Goal: Task Accomplishment & Management: Manage account settings

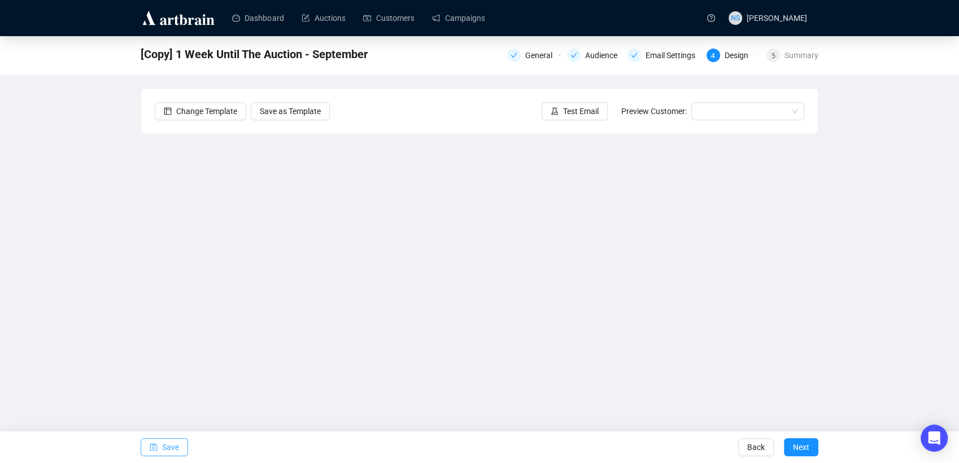
click at [162, 441] on span "Save" at bounding box center [170, 448] width 17 height 32
click at [154, 446] on icon "save" at bounding box center [154, 447] width 8 height 8
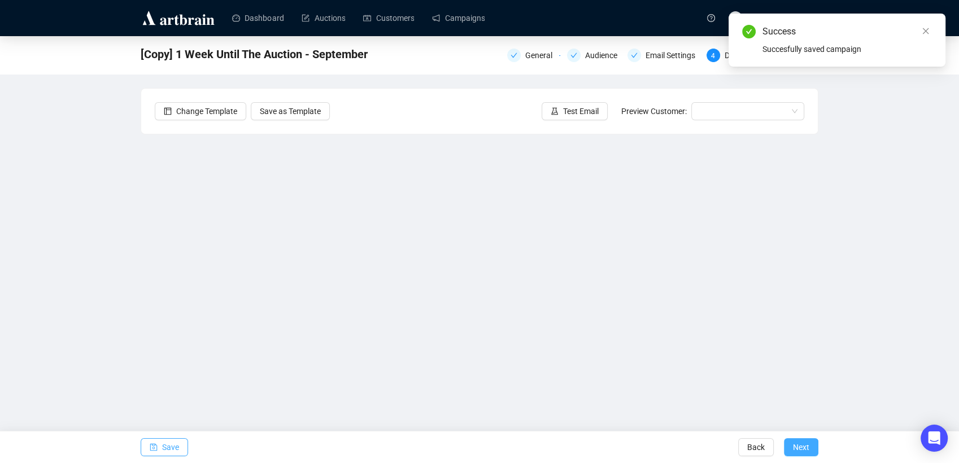
click at [813, 450] on button "Next" at bounding box center [801, 447] width 34 height 18
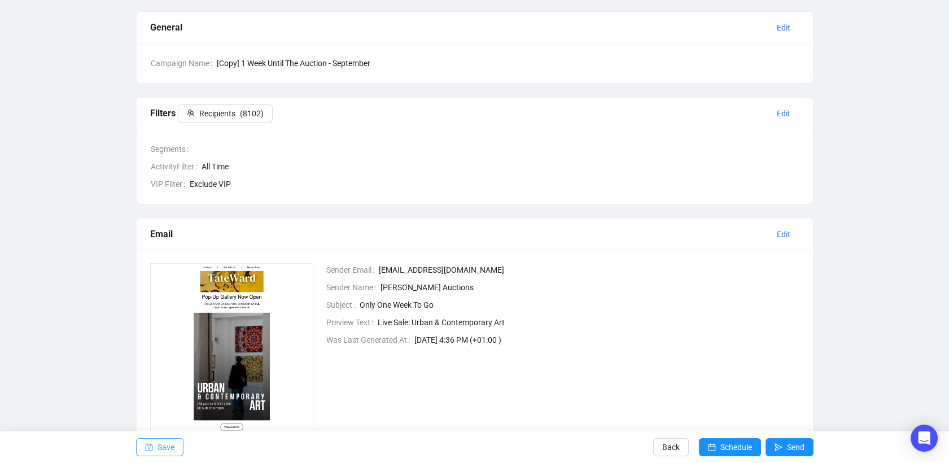
scroll to position [77, 0]
click at [778, 232] on span "Edit" at bounding box center [784, 234] width 14 height 12
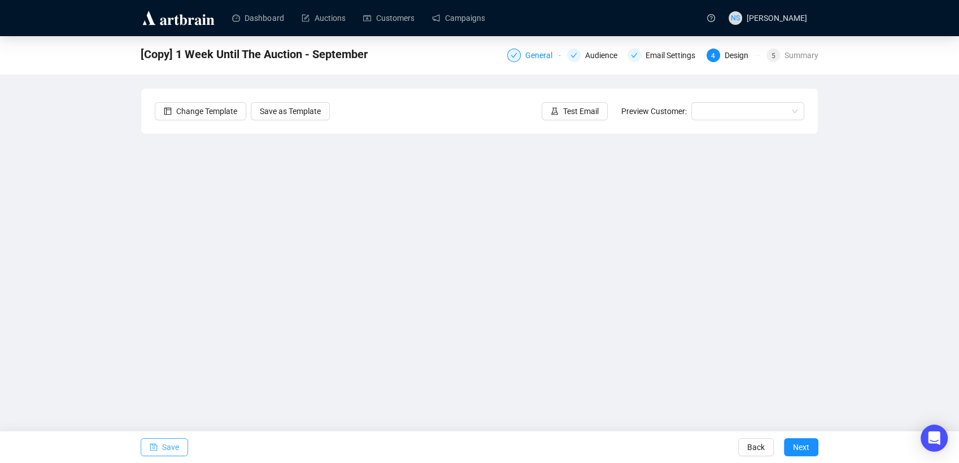
click at [534, 53] on div "General" at bounding box center [542, 56] width 34 height 14
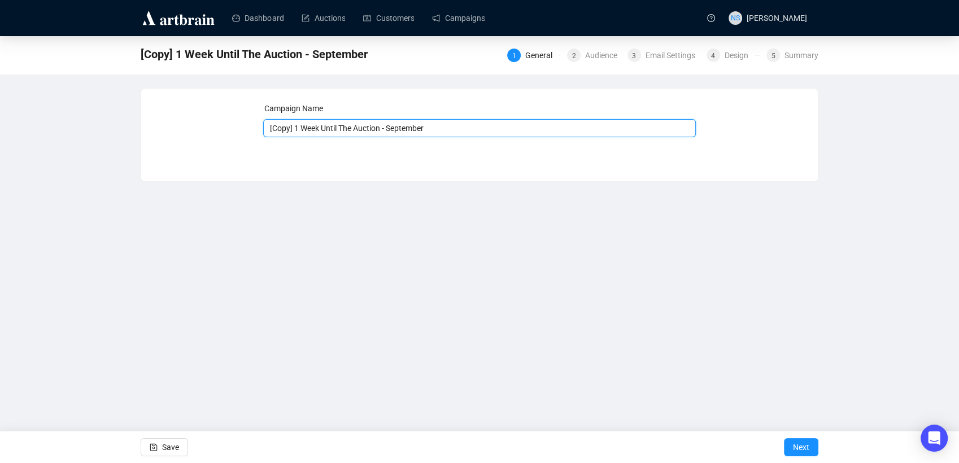
click at [394, 133] on input "[Copy] 1 Week Until The Auction - September" at bounding box center [479, 128] width 433 height 18
type input "Pop-Up Gallery Open SEPT"
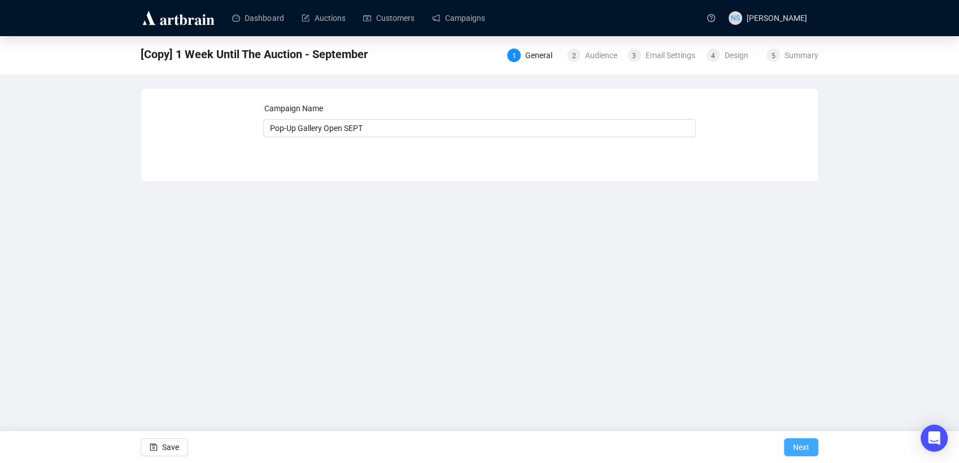
click at [795, 448] on span "Next" at bounding box center [801, 448] width 16 height 32
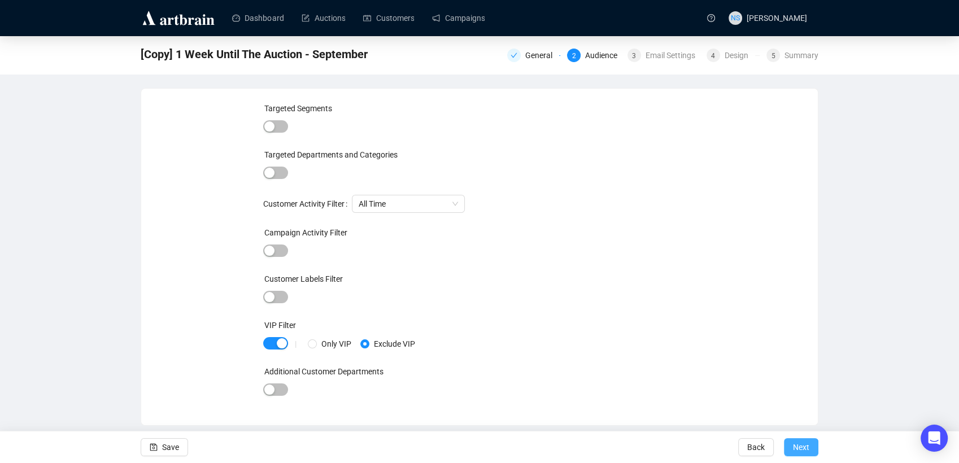
click at [807, 441] on span "Next" at bounding box center [801, 448] width 16 height 32
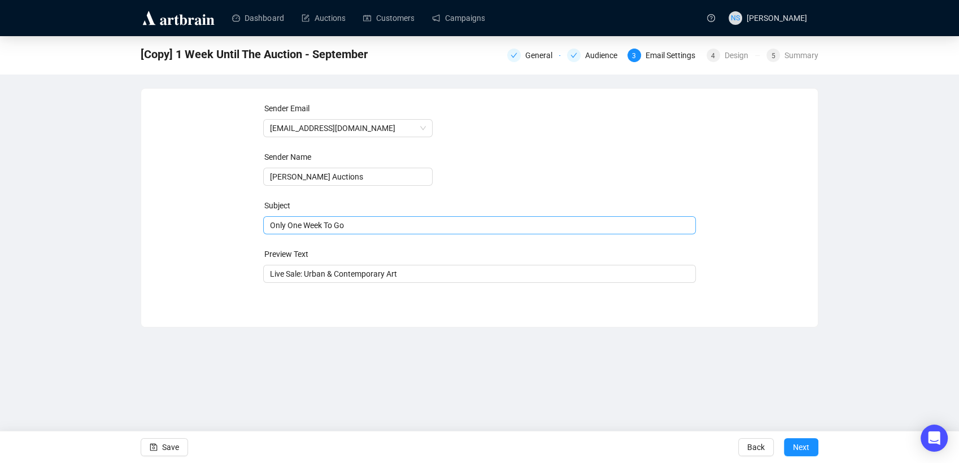
click at [391, 224] on span "Only One Week To Go" at bounding box center [479, 225] width 433 height 9
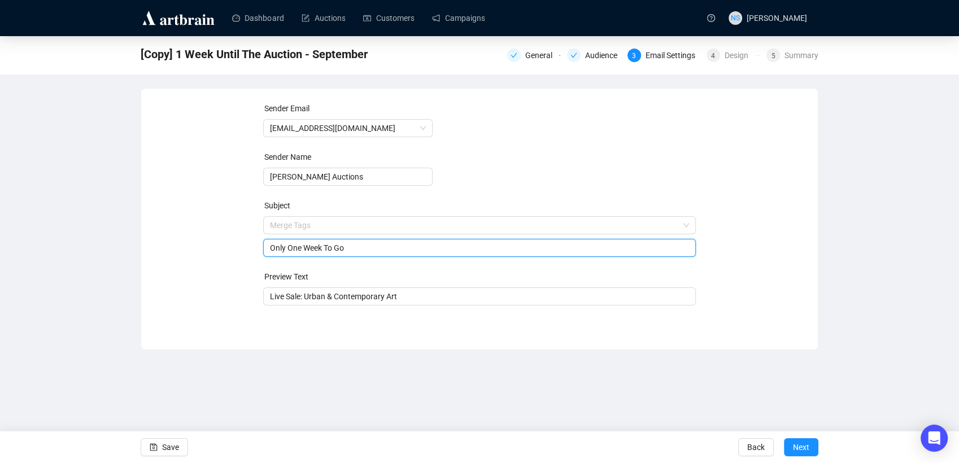
click at [391, 224] on input "search" at bounding box center [475, 225] width 410 height 17
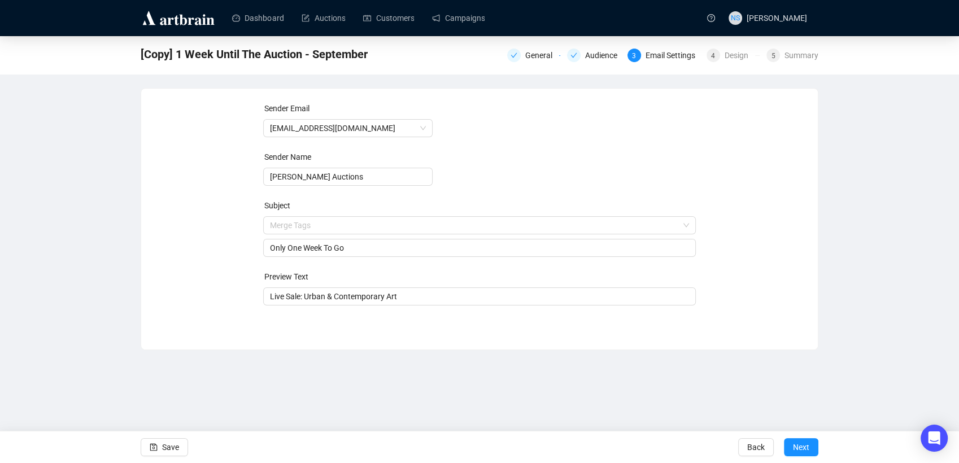
click at [165, 279] on div "Sender Email [EMAIL_ADDRESS][DOMAIN_NAME] Sender Name [PERSON_NAME] Auctions Su…" at bounding box center [480, 210] width 650 height 217
click at [280, 246] on input "Only One Week To Go" at bounding box center [480, 248] width 420 height 12
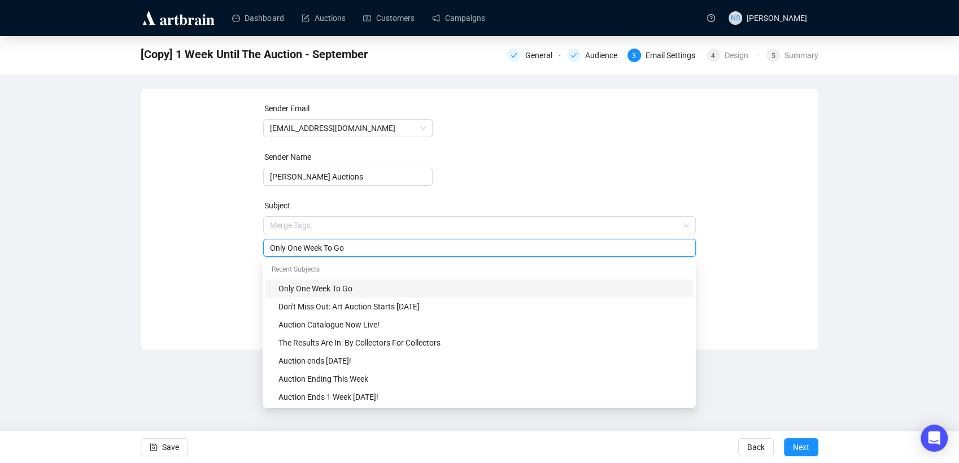
click at [280, 246] on input "Only One Week To Go" at bounding box center [480, 248] width 420 height 12
click at [294, 249] on input "Visit our Pop-Up Gallery This Weekend" at bounding box center [480, 248] width 420 height 12
type input "Visit Our Pop-Up Gallery This Weekend"
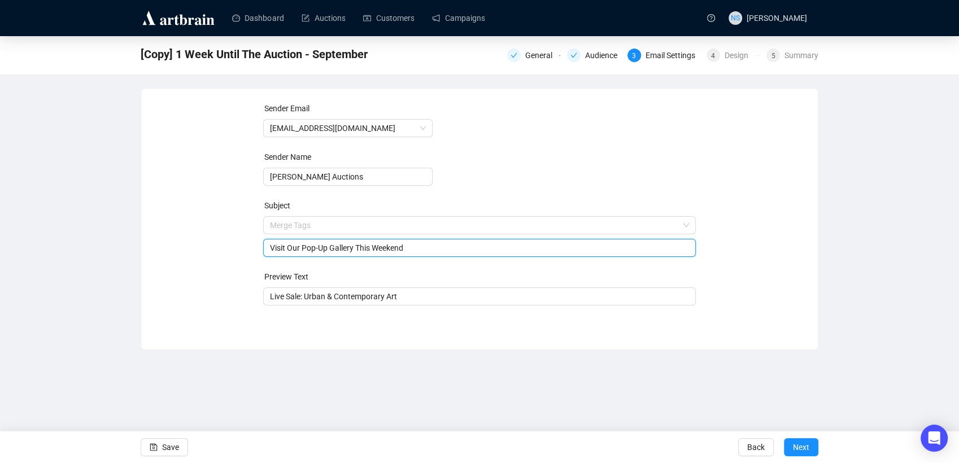
click at [237, 264] on div "Sender Email [EMAIL_ADDRESS][DOMAIN_NAME] Sender Name [PERSON_NAME] Auctions Su…" at bounding box center [480, 210] width 650 height 217
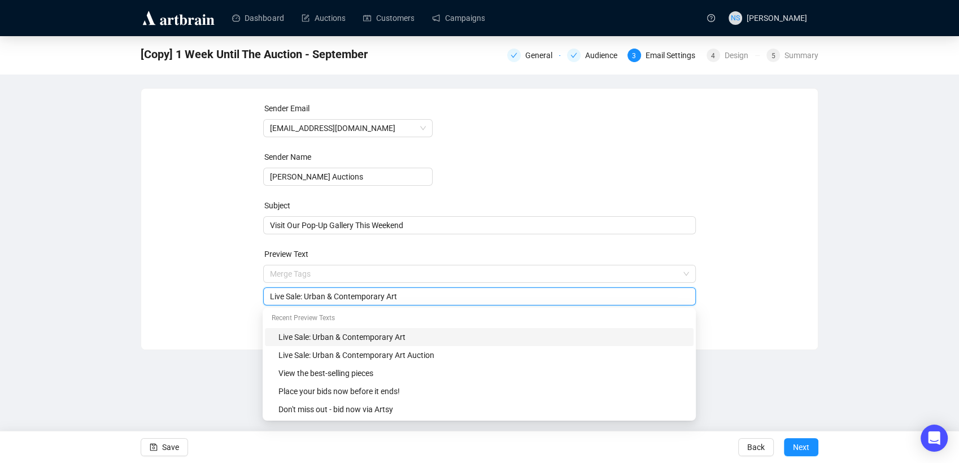
click at [326, 296] on input "Live Sale: Urban & Contemporary Art" at bounding box center [480, 296] width 420 height 12
click at [672, 321] on div "Recent Preview Texts" at bounding box center [479, 319] width 429 height 18
click at [760, 320] on div "Sender Email [EMAIL_ADDRESS][DOMAIN_NAME] Sender Name [PERSON_NAME] Auctions Su…" at bounding box center [479, 211] width 677 height 244
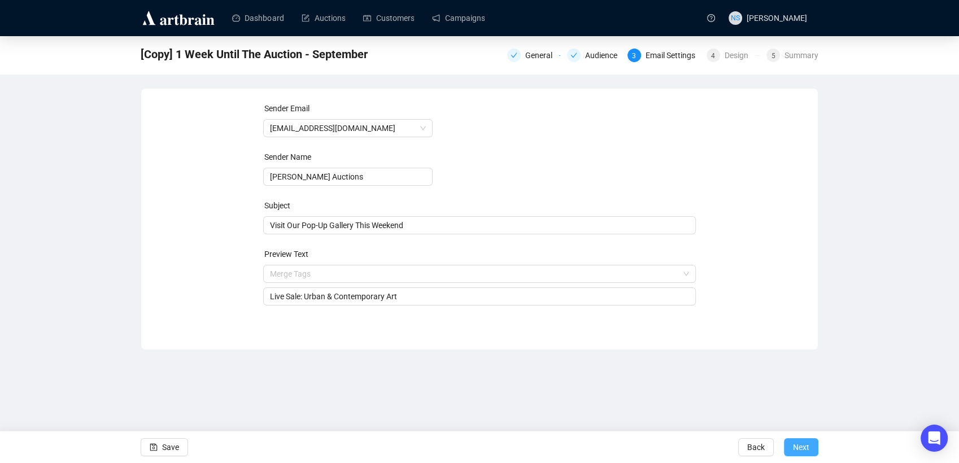
click at [808, 445] on span "Next" at bounding box center [801, 448] width 16 height 32
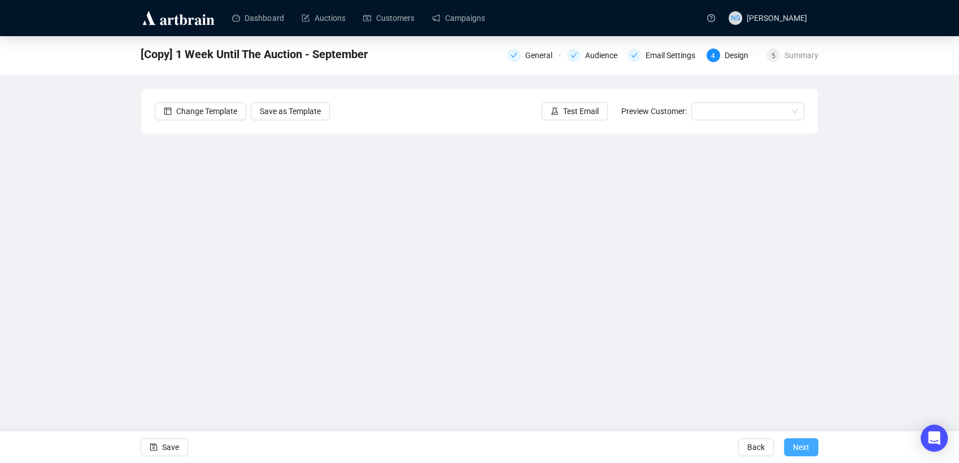
click at [805, 441] on span "Next" at bounding box center [801, 448] width 16 height 32
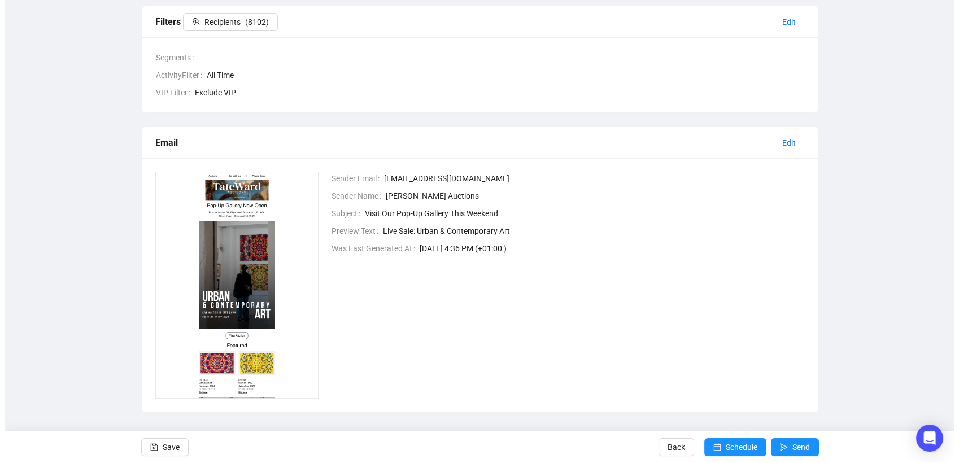
scroll to position [173, 0]
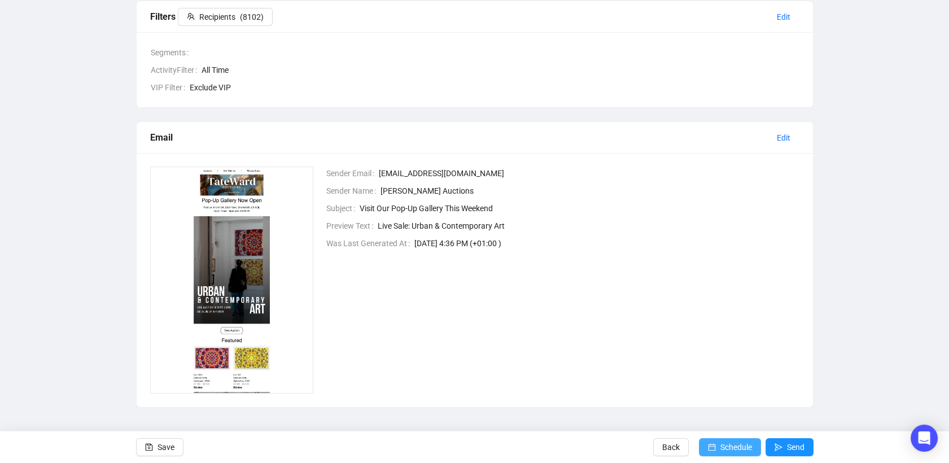
click at [741, 442] on span "Schedule" at bounding box center [737, 448] width 32 height 32
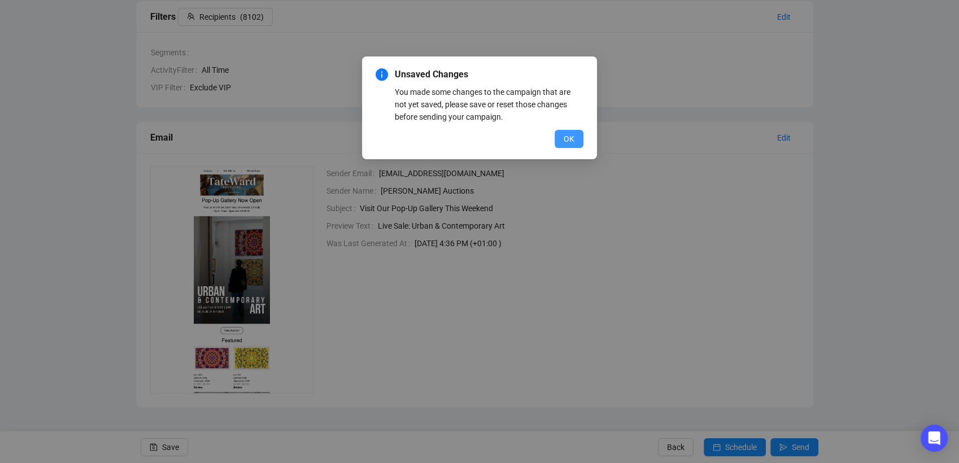
click at [573, 142] on span "OK" at bounding box center [569, 139] width 11 height 12
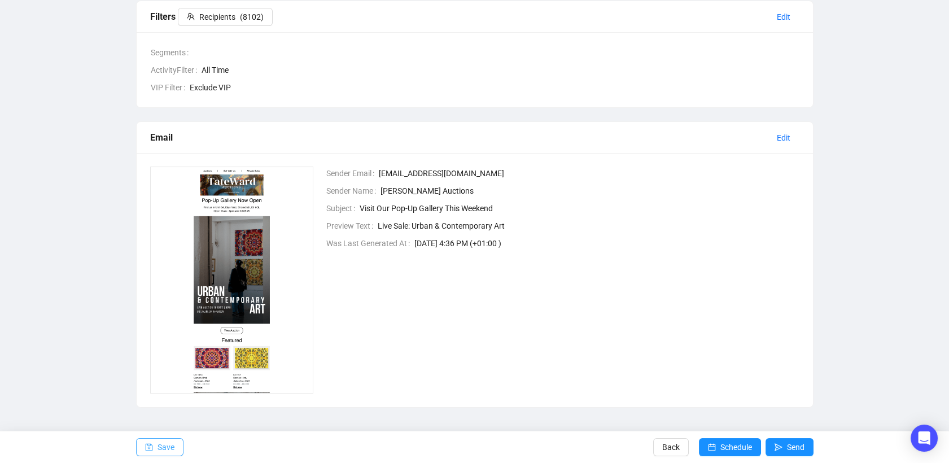
click at [158, 445] on span "Save" at bounding box center [166, 448] width 17 height 32
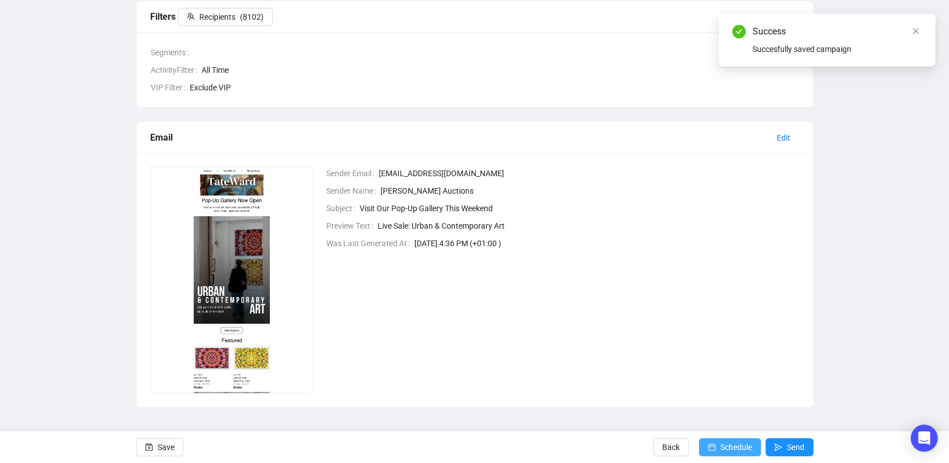
click at [740, 445] on span "Schedule" at bounding box center [737, 448] width 32 height 32
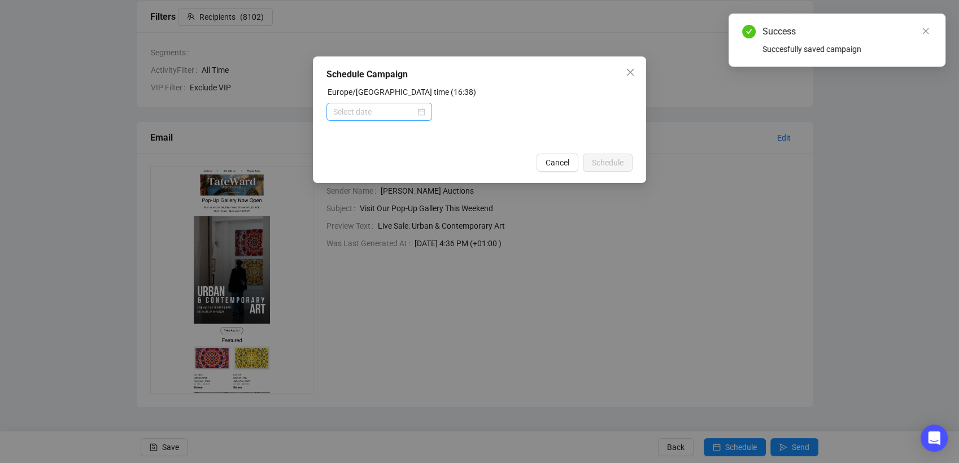
click at [423, 115] on div at bounding box center [379, 112] width 92 height 12
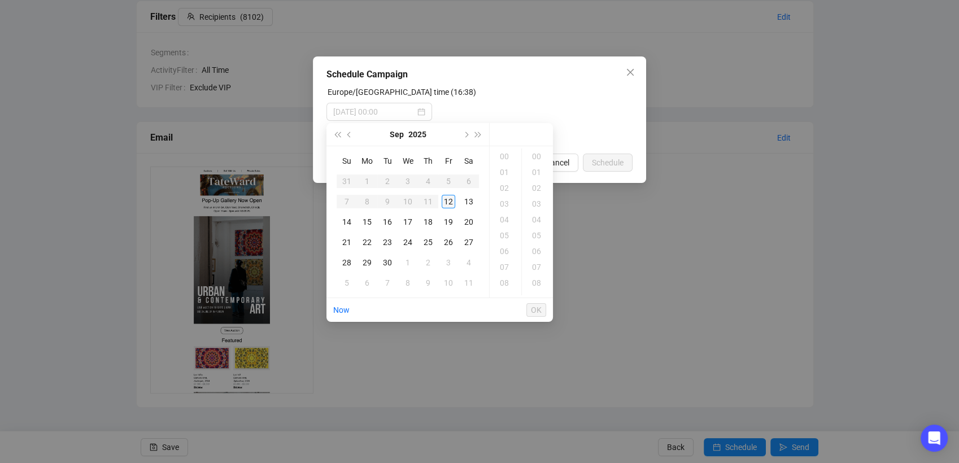
click at [451, 204] on div "12" at bounding box center [449, 202] width 14 height 14
click at [508, 172] on div "18" at bounding box center [505, 172] width 27 height 16
click at [509, 173] on div "19" at bounding box center [505, 172] width 27 height 16
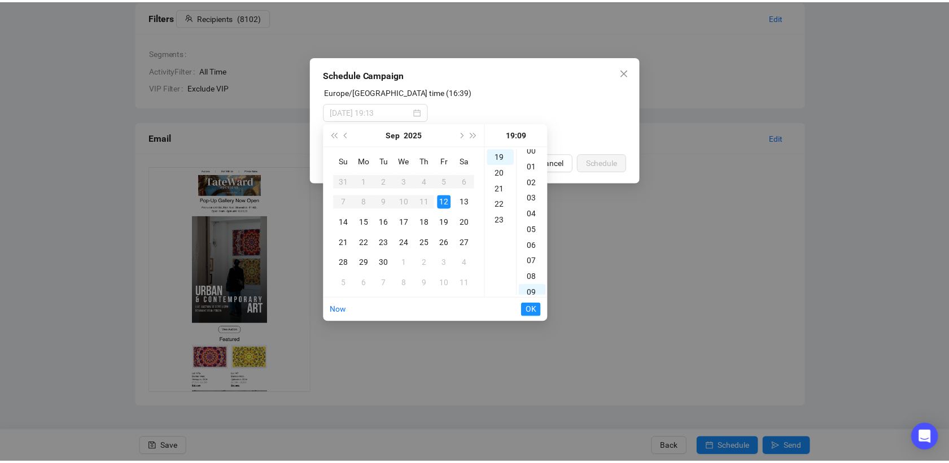
scroll to position [0, 0]
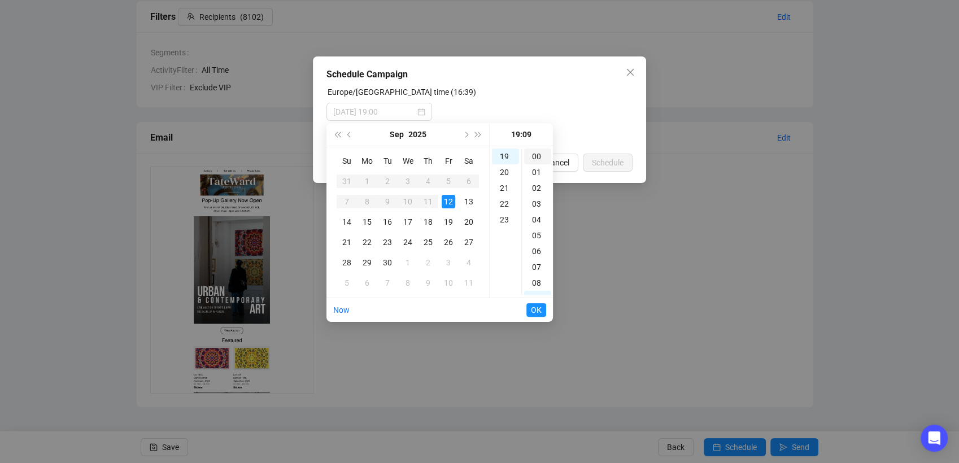
click at [538, 155] on div "00" at bounding box center [537, 157] width 27 height 16
type input "[DATE] 19:00"
click at [533, 308] on span "OK" at bounding box center [536, 309] width 11 height 21
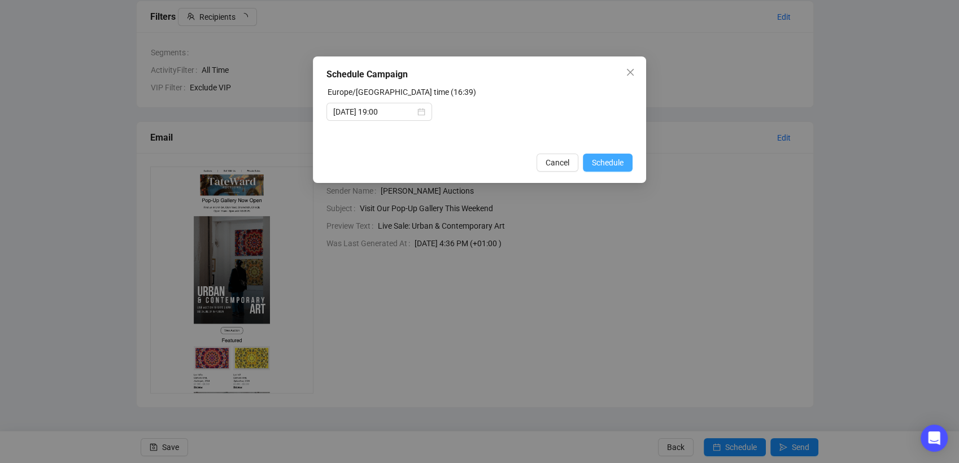
click at [613, 164] on span "Schedule" at bounding box center [608, 162] width 32 height 12
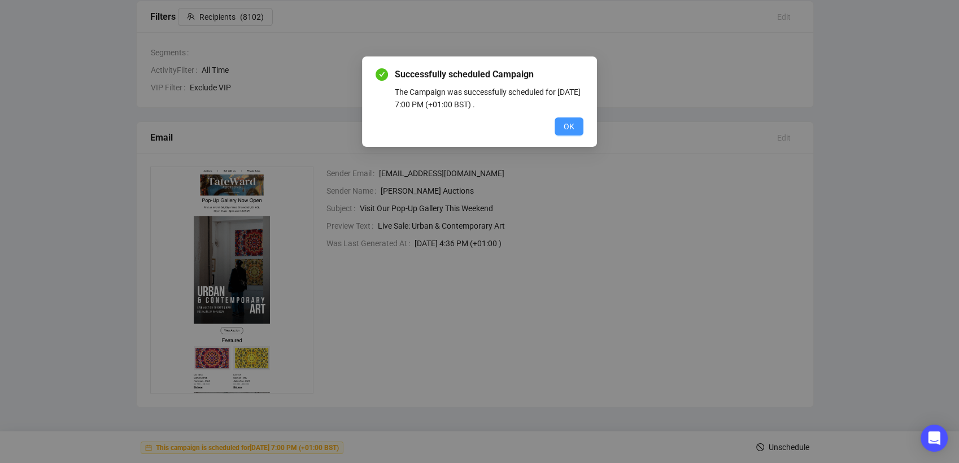
click at [572, 129] on span "OK" at bounding box center [569, 126] width 11 height 12
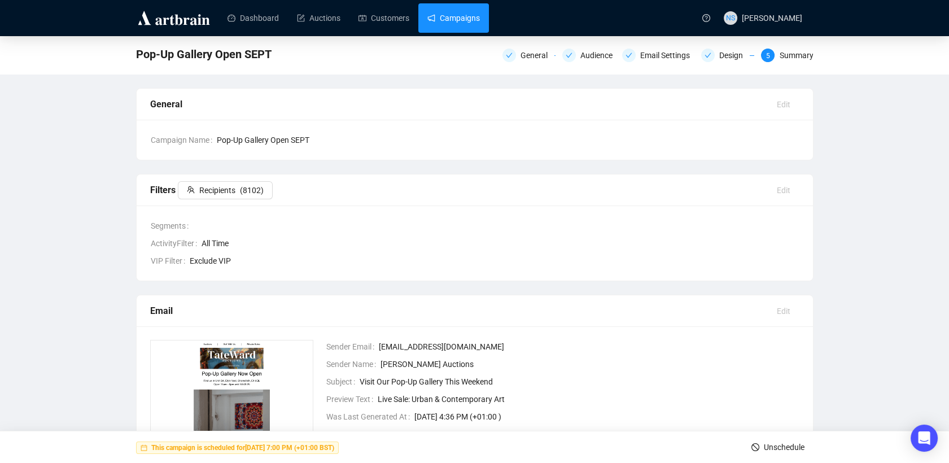
click at [453, 26] on link "Campaigns" at bounding box center [454, 17] width 53 height 29
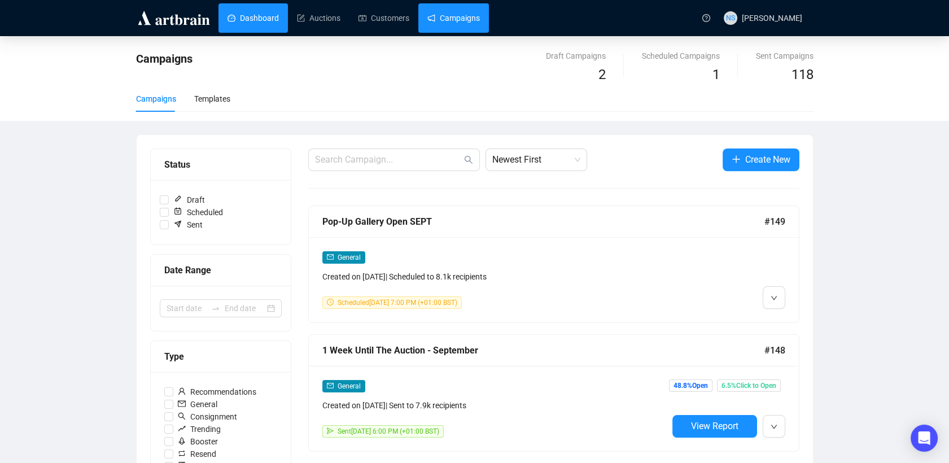
click at [267, 21] on link "Dashboard" at bounding box center [253, 17] width 51 height 29
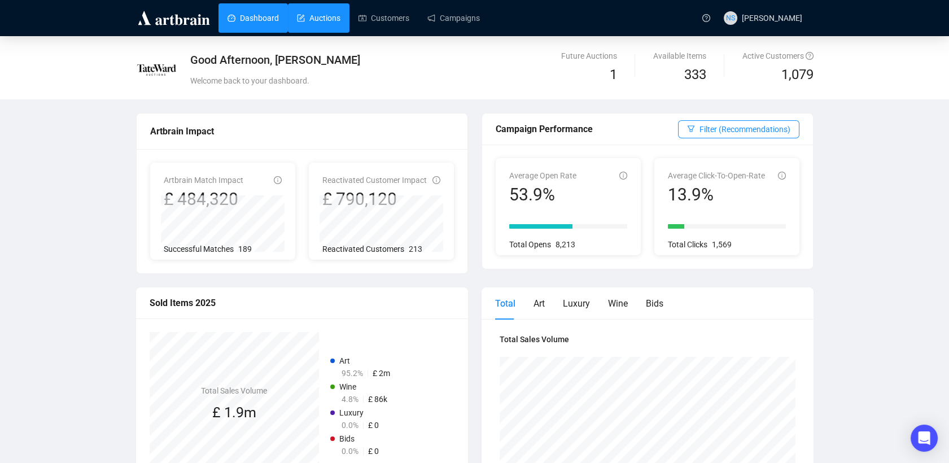
click at [322, 8] on link "Auctions" at bounding box center [318, 17] width 43 height 29
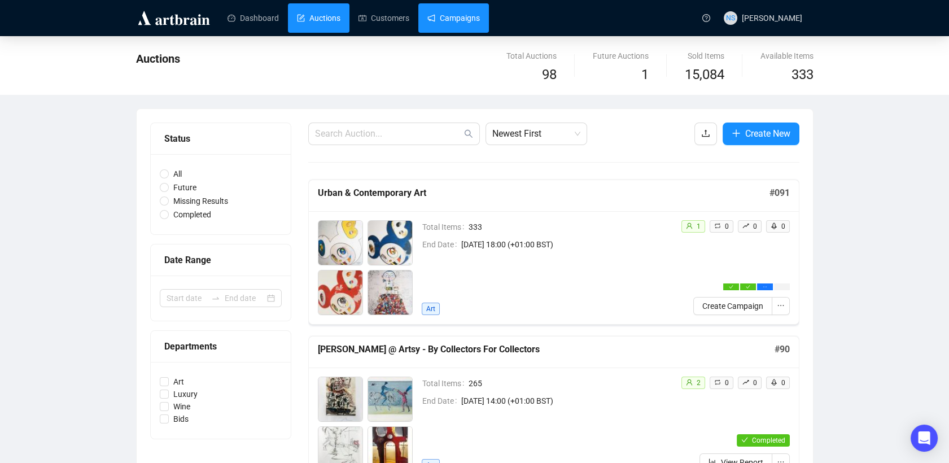
click at [465, 22] on link "Campaigns" at bounding box center [454, 17] width 53 height 29
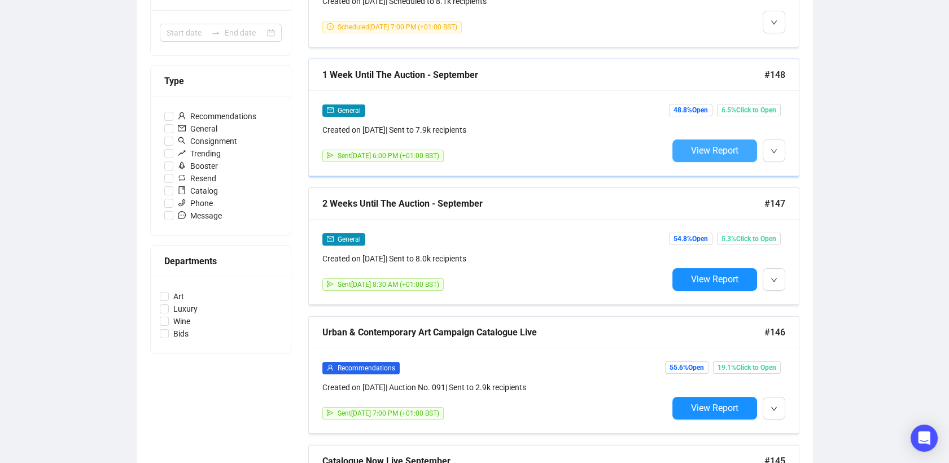
scroll to position [274, 0]
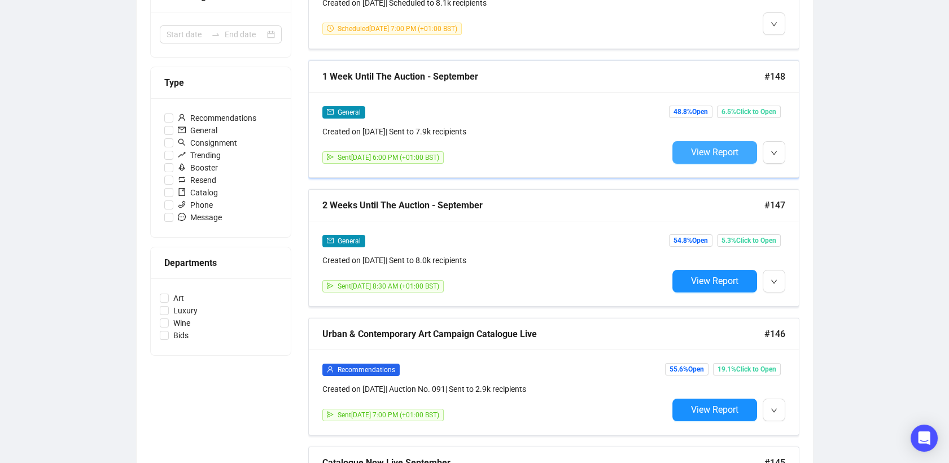
click at [703, 151] on span "View Report" at bounding box center [714, 152] width 47 height 11
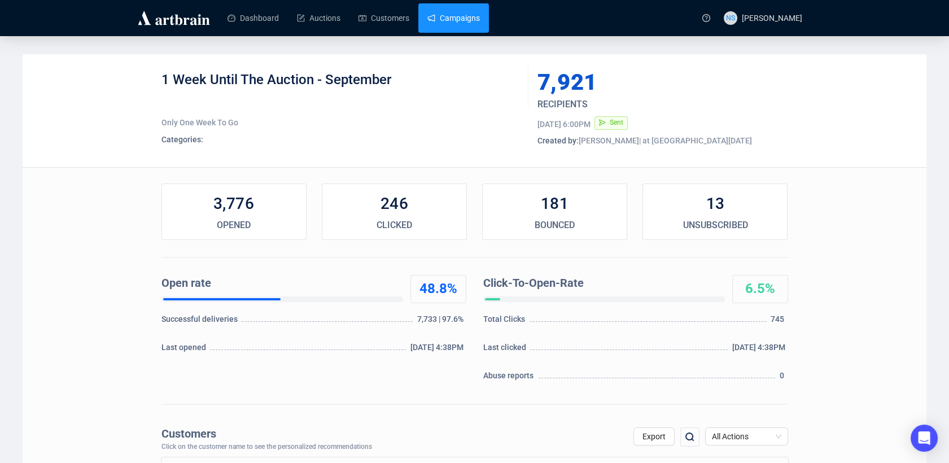
click at [454, 11] on link "Campaigns" at bounding box center [454, 17] width 53 height 29
